Goal: Transaction & Acquisition: Purchase product/service

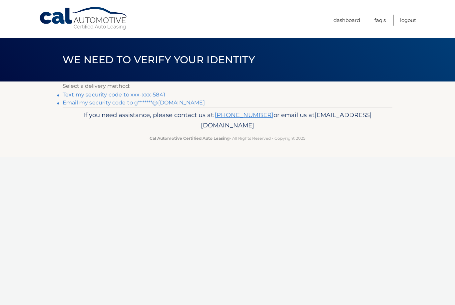
click at [152, 93] on link "Text my security code to xxx-xxx-5841" at bounding box center [114, 95] width 102 height 6
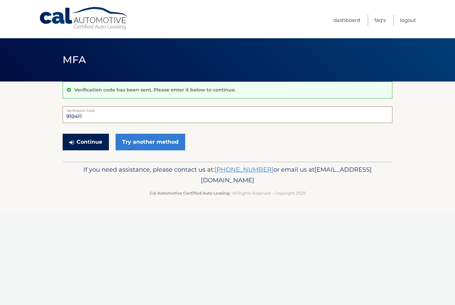
type input "910411"
click at [96, 138] on button "Continue" at bounding box center [86, 142] width 46 height 17
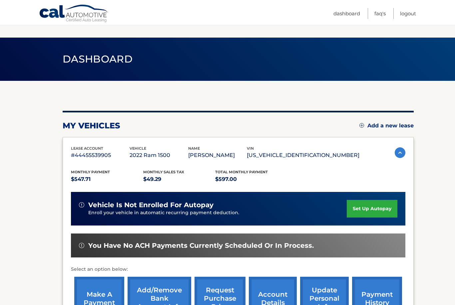
scroll to position [75, 0]
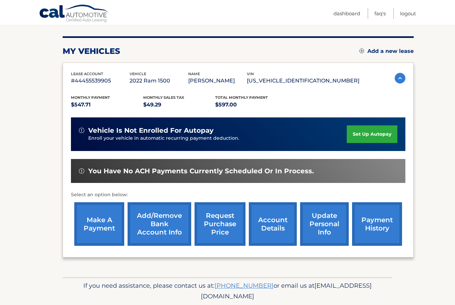
click at [106, 221] on link "make a payment" at bounding box center [99, 224] width 50 height 44
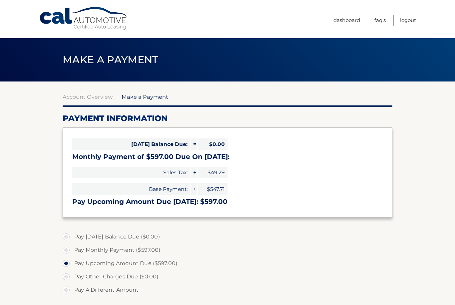
select select "YWRkYjk5ZDMtM2FmNS00MTAwLWE4MzctOGQ5ZWNmN2NkOWE1"
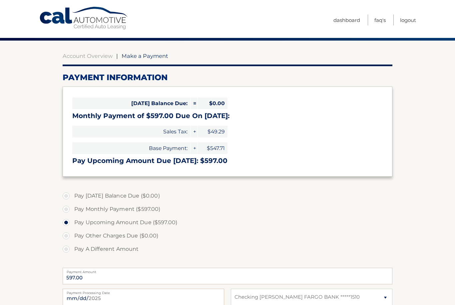
scroll to position [41, 0]
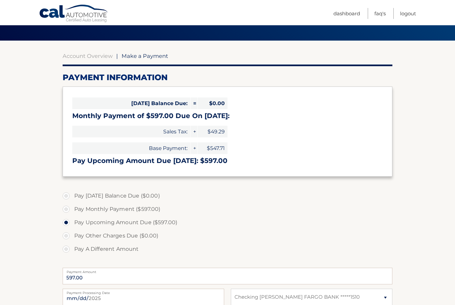
click at [107, 209] on label "Pay Monthly Payment ($597.00)" at bounding box center [227, 209] width 329 height 13
click at [72, 209] on input "Pay Monthly Payment ($597.00)" at bounding box center [68, 208] width 7 height 11
radio input "true"
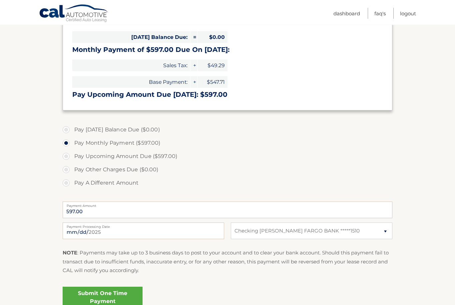
scroll to position [107, 0]
click at [124, 299] on link "Submit One Time Payment" at bounding box center [103, 297] width 80 height 21
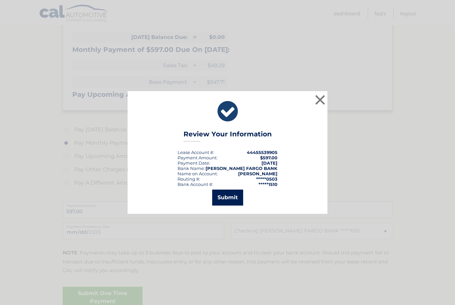
click at [235, 206] on button "Submit" at bounding box center [227, 198] width 31 height 16
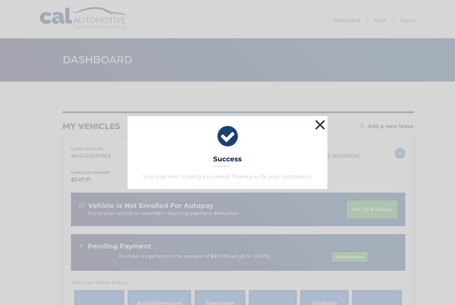
click at [323, 127] on button "×" at bounding box center [319, 124] width 13 height 13
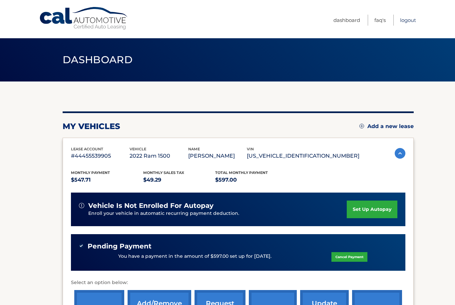
click at [409, 22] on link "Logout" at bounding box center [408, 20] width 16 height 11
